Goal: Task Accomplishment & Management: Manage account settings

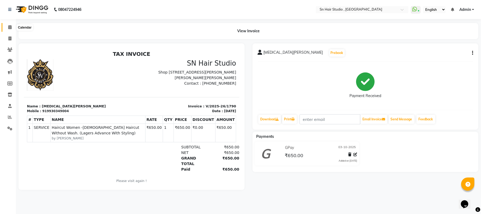
click at [10, 26] on icon at bounding box center [9, 27] width 3 height 4
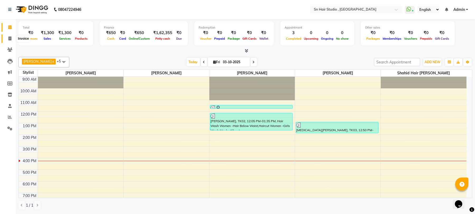
click at [10, 38] on icon at bounding box center [9, 38] width 3 height 4
select select "service"
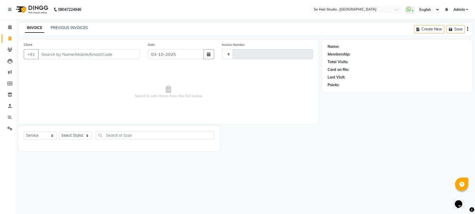
type input "1791"
select select "6415"
click at [10, 26] on icon at bounding box center [9, 27] width 3 height 4
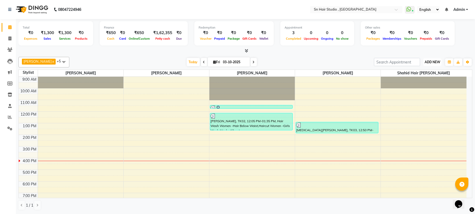
click at [428, 61] on span "ADD NEW" at bounding box center [433, 62] width 16 height 4
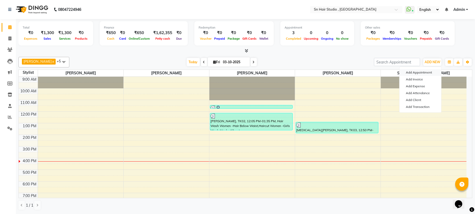
click at [416, 74] on button "Add Appointment" at bounding box center [421, 72] width 42 height 7
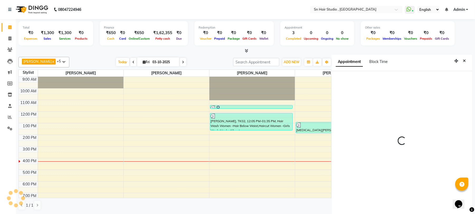
scroll to position [2, 0]
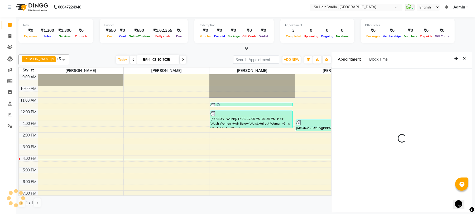
select select "tentative"
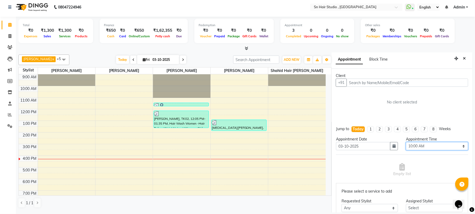
click at [426, 145] on select "Select 10:00 AM 10:25 AM 10:50 AM 11:15 AM 11:40 AM 12:05 PM 12:30 PM 12:55 PM …" at bounding box center [437, 146] width 62 height 8
select select "925"
click at [406, 142] on select "Select 10:00 AM 10:25 AM 10:50 AM 11:15 AM 11:40 AM 12:05 PM 12:30 PM 12:55 PM …" at bounding box center [437, 146] width 62 height 8
click at [393, 145] on icon "button" at bounding box center [394, 146] width 3 height 4
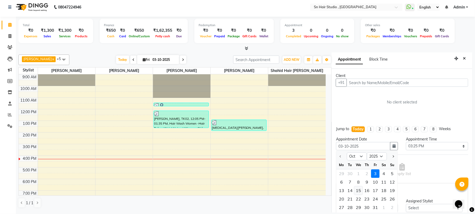
click at [358, 190] on div "15" at bounding box center [358, 190] width 8 height 8
type input "[DATE]"
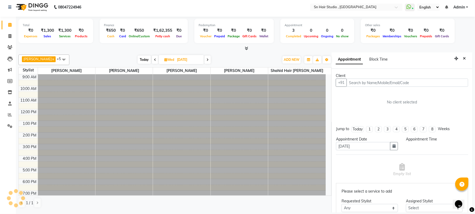
scroll to position [32, 0]
select select "925"
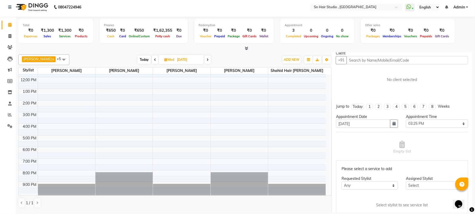
scroll to position [23, 0]
click at [417, 61] on input "text" at bounding box center [408, 60] width 122 height 8
type input "a"
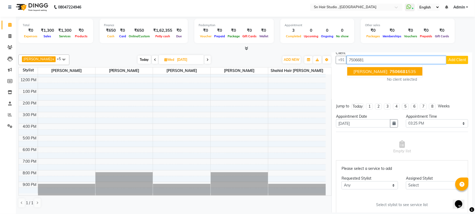
click at [403, 72] on span "7506681" at bounding box center [399, 71] width 18 height 5
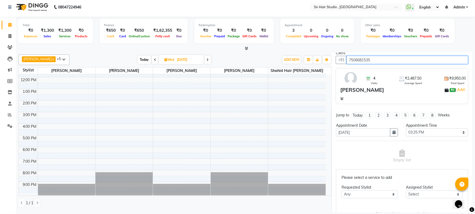
type input "7506681535"
click at [382, 194] on select "Any [PERSON_NAME] [PERSON_NAME] [PERSON_NAME] hair [PERSON_NAME]" at bounding box center [370, 194] width 57 height 8
select select "52392"
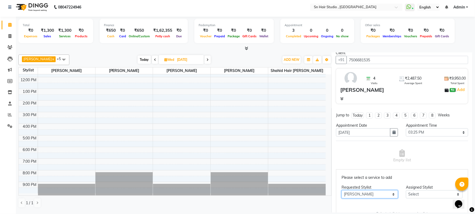
click at [342, 191] on select "Any [PERSON_NAME] [PERSON_NAME] [PERSON_NAME] hair [PERSON_NAME]" at bounding box center [370, 194] width 57 height 8
select select "52392"
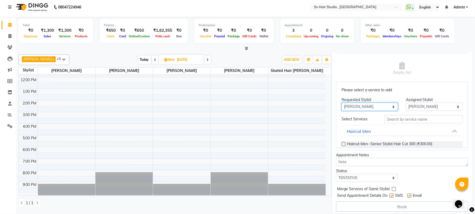
scroll to position [115, 0]
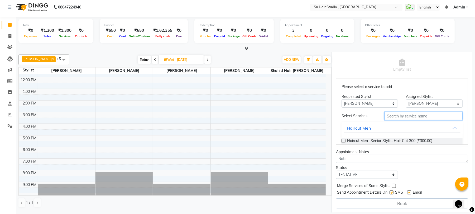
click at [403, 116] on input "text" at bounding box center [424, 116] width 78 height 8
type input "highl"
click at [10, 36] on icon at bounding box center [9, 36] width 3 height 4
select select "6415"
select select "service"
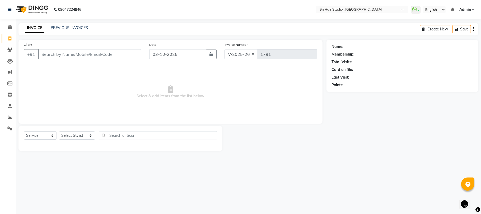
click at [79, 57] on input "Client" at bounding box center [89, 54] width 103 height 10
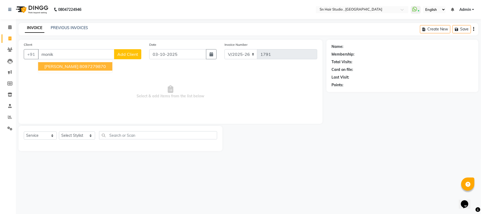
click at [70, 66] on span "[PERSON_NAME]" at bounding box center [61, 66] width 34 height 5
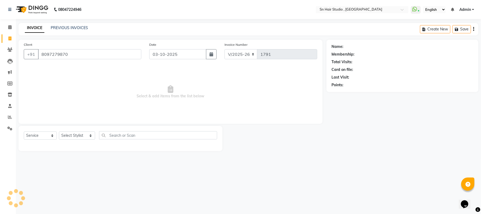
type input "8097279870"
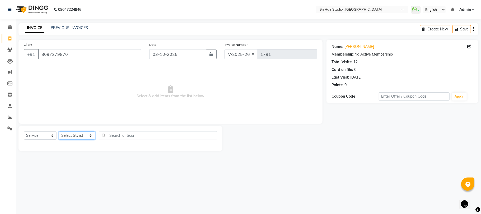
click at [74, 136] on select "Select Stylist [PERSON_NAME] [PERSON_NAME] [PERSON_NAME] hair [PERSON_NAME]" at bounding box center [77, 135] width 36 height 8
select select "58014"
click at [59, 131] on select "Select Stylist [PERSON_NAME] [PERSON_NAME] [PERSON_NAME] hair [PERSON_NAME]" at bounding box center [77, 135] width 36 height 8
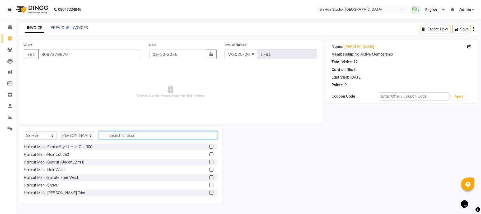
click at [128, 134] on input "text" at bounding box center [158, 135] width 118 height 8
type input "ey"
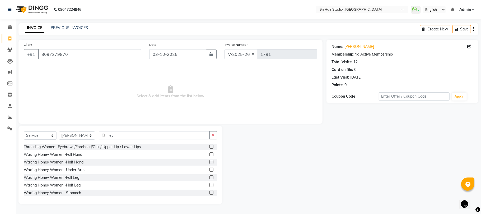
click at [209, 147] on label at bounding box center [211, 146] width 4 height 4
click at [209, 147] on input "checkbox" at bounding box center [210, 146] width 3 height 3
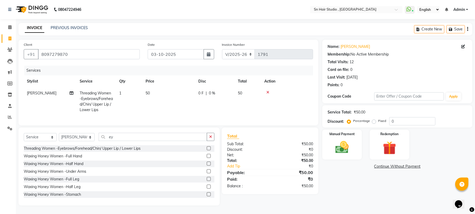
click at [207, 150] on label at bounding box center [209, 148] width 4 height 4
click at [207, 150] on input "checkbox" at bounding box center [208, 147] width 3 height 3
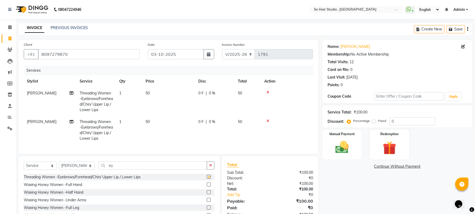
checkbox input "false"
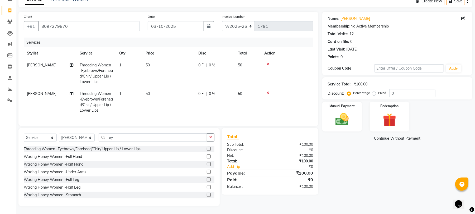
scroll to position [32, 0]
click at [131, 139] on input "ey" at bounding box center [153, 137] width 108 height 8
type input "e"
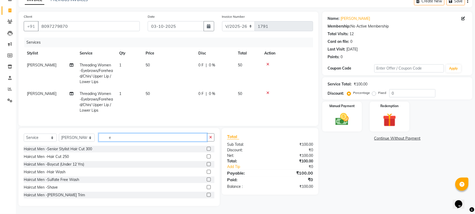
type input "ey"
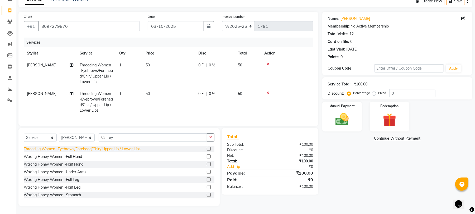
click at [131, 147] on div "Threading Women -Eyebrows/Forehead/Chin/ Upper Lip / Lower Lips" at bounding box center [82, 149] width 117 height 6
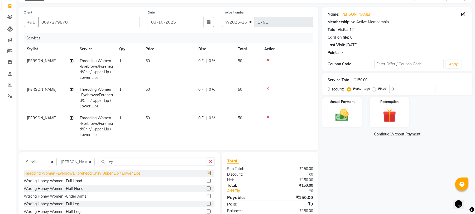
checkbox input "false"
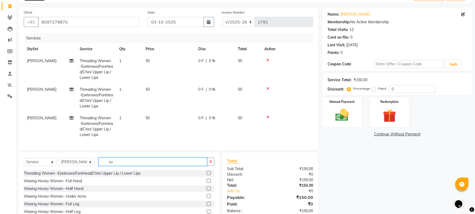
click at [146, 165] on input "ey" at bounding box center [153, 161] width 108 height 8
type input "e"
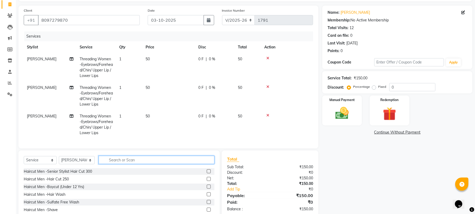
scroll to position [61, 0]
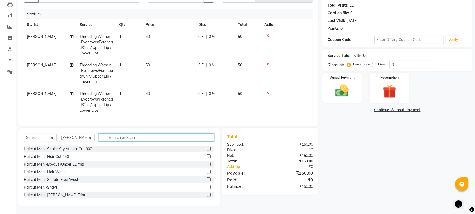
click at [158, 134] on input "text" at bounding box center [157, 137] width 116 height 8
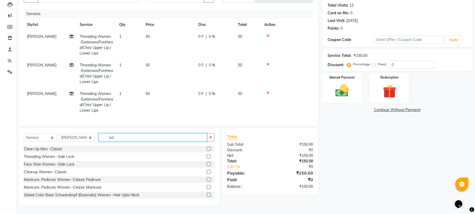
scroll to position [51, 0]
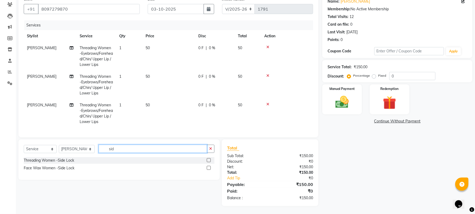
type input "sid"
click at [209, 159] on label at bounding box center [209, 160] width 4 height 4
click at [209, 159] on input "checkbox" at bounding box center [208, 159] width 3 height 3
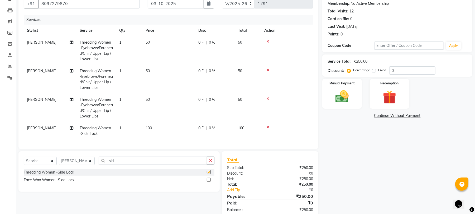
checkbox input "false"
click at [150, 164] on input "sid" at bounding box center [153, 160] width 108 height 8
type input "s"
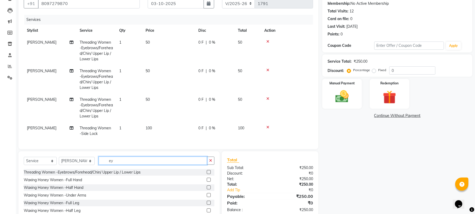
type input "ey"
click at [143, 174] on div "Threading Women -Eyebrows/Forehead/Chin/ Upper Lip / Lower Lips" at bounding box center [119, 172] width 191 height 7
click at [149, 174] on div "Threading Women -Eyebrows/Forehead/Chin/ Upper Lip / Lower Lips" at bounding box center [119, 172] width 191 height 7
click at [207, 174] on label at bounding box center [209, 172] width 4 height 4
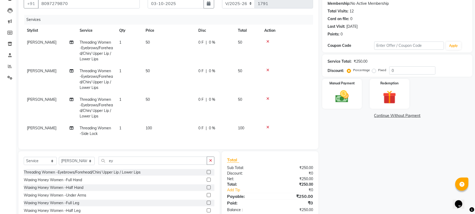
click at [207, 174] on input "checkbox" at bounding box center [208, 171] width 3 height 3
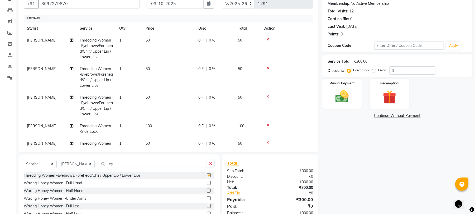
checkbox input "false"
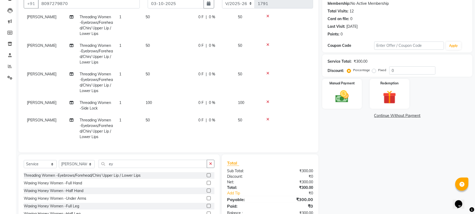
scroll to position [31, 0]
click at [150, 114] on td "50" at bounding box center [169, 128] width 53 height 29
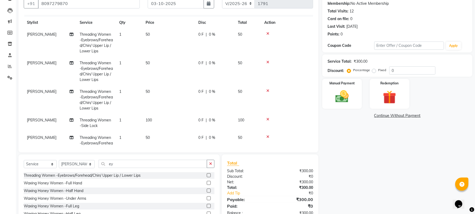
select select "58014"
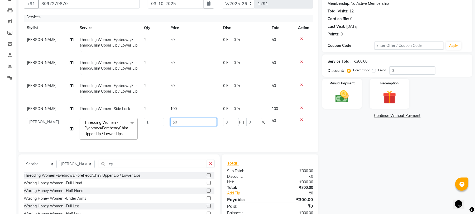
click at [178, 118] on input "50" at bounding box center [194, 122] width 46 height 8
type input "5"
type input "70"
click at [386, 164] on div "Name: [PERSON_NAME] Membership: No Active Membership Total Visits: 12 Card on f…" at bounding box center [400, 110] width 154 height 243
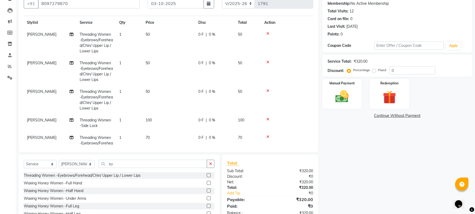
scroll to position [77, 0]
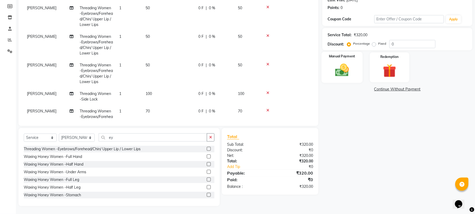
click at [353, 78] on img at bounding box center [342, 70] width 23 height 16
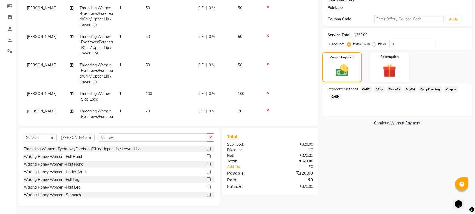
click at [383, 89] on span "GPay" at bounding box center [379, 89] width 11 height 6
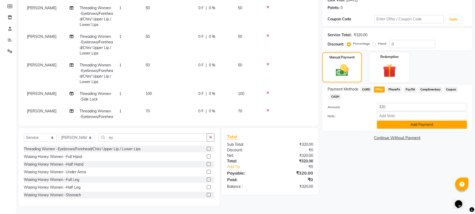
click at [393, 124] on button "Add Payment" at bounding box center [422, 124] width 90 height 8
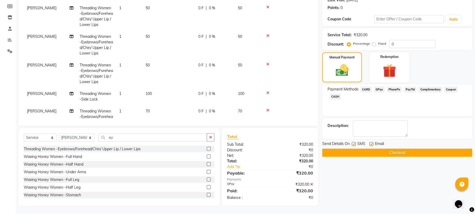
click at [378, 150] on button "Checkout" at bounding box center [398, 152] width 150 height 8
